Goal: Transaction & Acquisition: Purchase product/service

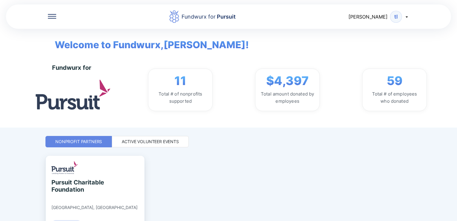
click at [50, 16] on icon at bounding box center [52, 16] width 8 height 1
click at [158, 142] on div "Active Volunteer Events" at bounding box center [150, 142] width 57 height 6
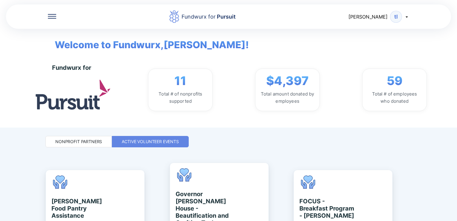
click at [89, 142] on div "Nonprofit Partners" at bounding box center [78, 142] width 47 height 6
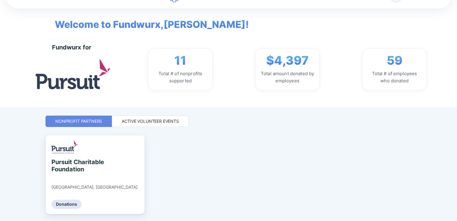
scroll to position [39, 0]
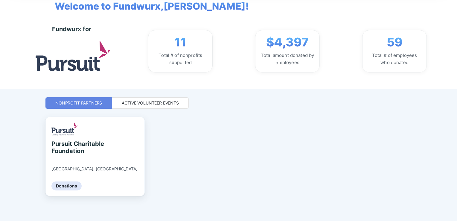
click at [160, 103] on div "Active Volunteer Events" at bounding box center [150, 103] width 57 height 6
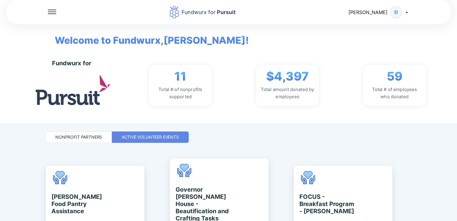
scroll to position [0, 0]
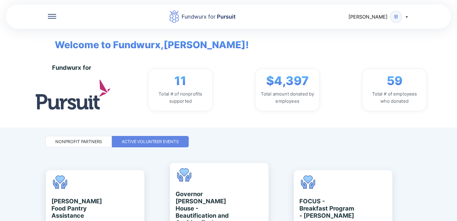
click at [407, 18] on icon at bounding box center [407, 16] width 5 height 5
click at [372, 34] on div "My profile" at bounding box center [374, 32] width 23 height 6
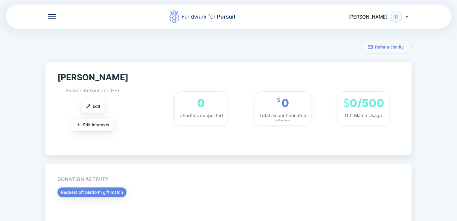
click at [406, 17] on icon at bounding box center [407, 16] width 5 height 5
click at [51, 18] on icon at bounding box center [52, 18] width 8 height 1
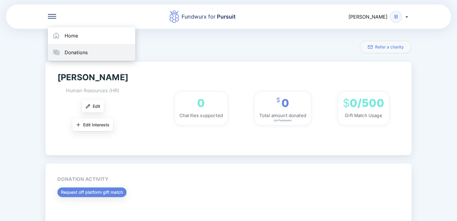
click at [74, 53] on div "Donations" at bounding box center [76, 52] width 23 height 6
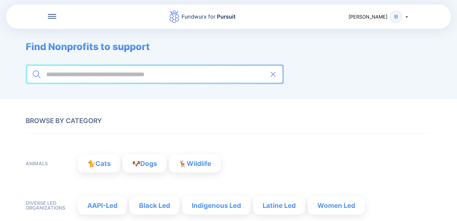
click at [94, 76] on input at bounding box center [155, 74] width 218 height 7
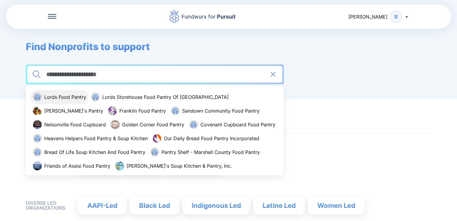
type input "**********"
click at [75, 96] on span "Lords Food Pantry" at bounding box center [65, 97] width 42 height 6
